Goal: Task Accomplishment & Management: Complete application form

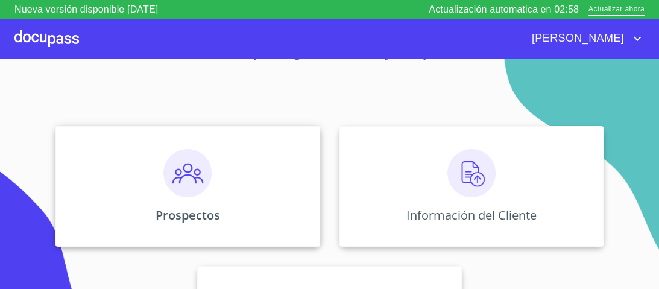
scroll to position [97, 0]
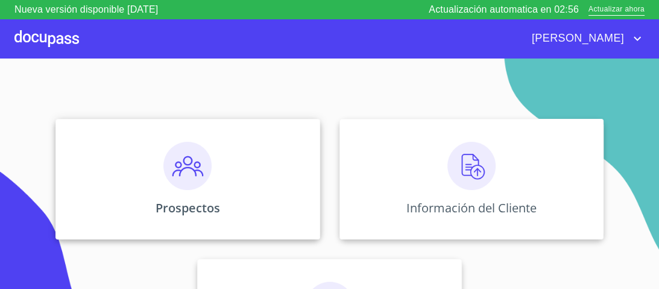
click at [185, 170] on img at bounding box center [187, 166] width 48 height 48
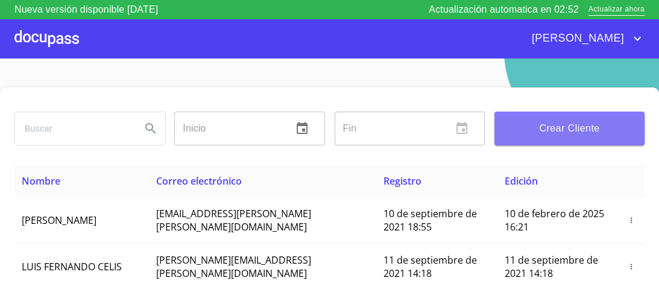
click at [584, 122] on span "Crear Cliente" at bounding box center [569, 128] width 131 height 17
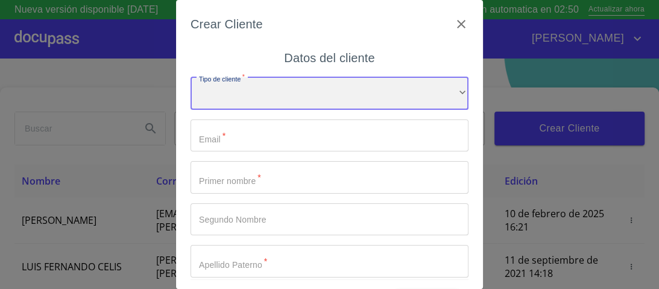
click at [446, 88] on div "​" at bounding box center [330, 93] width 278 height 33
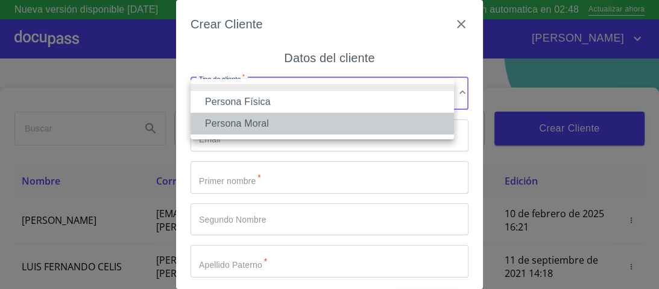
click at [227, 128] on li "Persona Moral" at bounding box center [323, 124] width 264 height 22
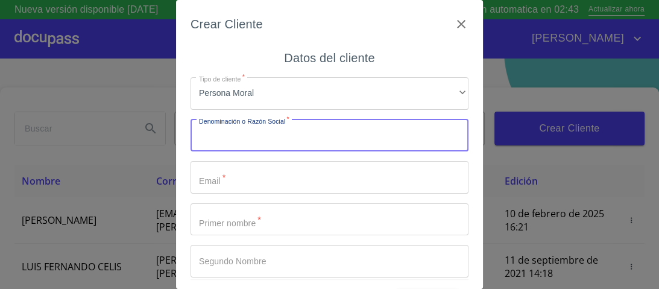
click at [218, 133] on input "Tipo de cliente   *" at bounding box center [330, 135] width 278 height 33
type input "TMX LOGISTICS TRAGECA"
